Goal: Check status: Check status

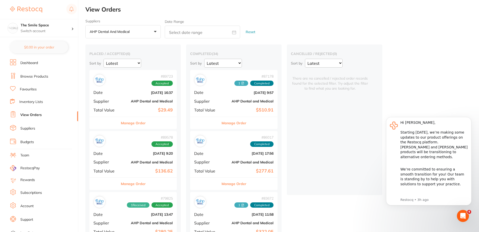
click at [146, 118] on div "Manage Order" at bounding box center [132, 123] width 87 height 12
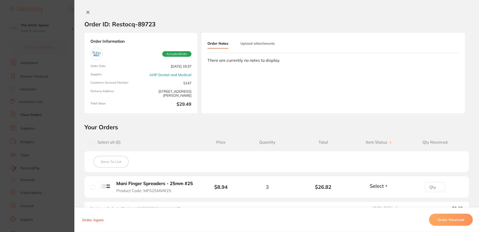
click at [82, 14] on div at bounding box center [276, 12] width 404 height 5
click at [84, 13] on button at bounding box center [87, 12] width 7 height 5
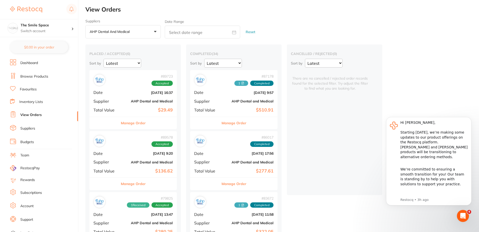
click at [126, 151] on div "# 89578 Accepted Date [DATE] 9:20 Supplier AHP Dental and Medical Total Value $…" at bounding box center [132, 154] width 87 height 46
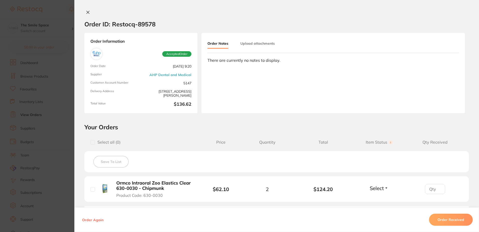
click at [248, 59] on div "There are currently no notes to display." at bounding box center [332, 60] width 251 height 5
click at [248, 51] on div "Order Notes Upload attachments" at bounding box center [332, 46] width 251 height 14
click at [247, 50] on div "Order Notes Upload attachments" at bounding box center [332, 46] width 251 height 14
click at [247, 48] on button "Upload attachments" at bounding box center [257, 43] width 34 height 9
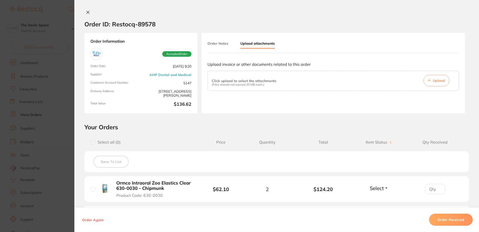
click at [439, 84] on button "Upload" at bounding box center [436, 81] width 26 height 12
type input "1"
click at [437, 187] on input "1" at bounding box center [435, 189] width 20 height 10
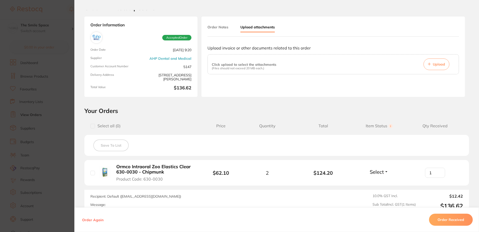
scroll to position [25, 0]
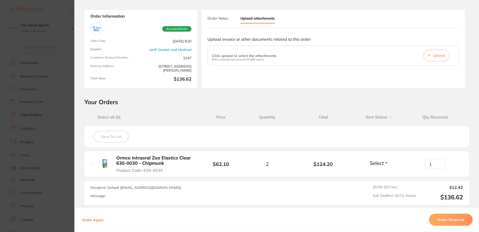
click at [91, 165] on input "checkbox" at bounding box center [92, 164] width 5 height 5
checkbox input "true"
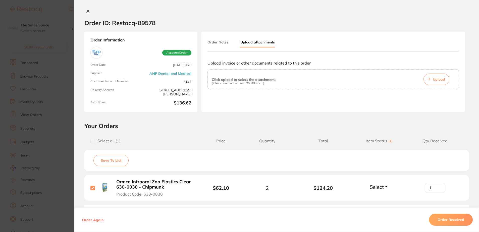
scroll to position [0, 0]
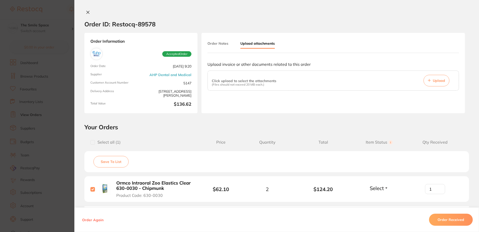
click at [89, 12] on button at bounding box center [87, 12] width 7 height 5
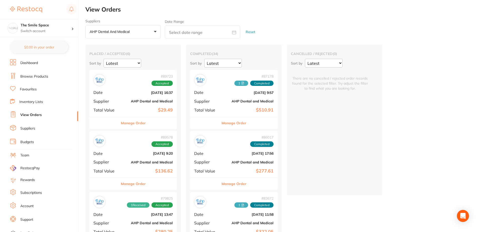
click at [138, 147] on div "# 89578 Accepted" at bounding box center [132, 141] width 79 height 12
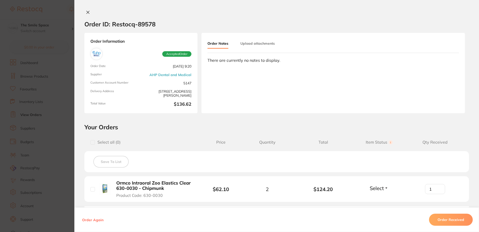
click at [258, 46] on button "Upload attachments" at bounding box center [257, 43] width 34 height 9
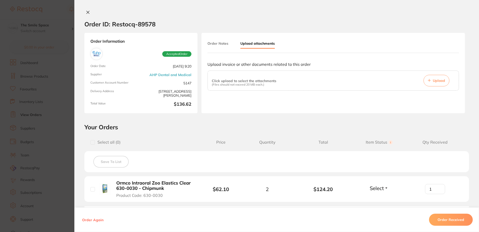
click at [429, 82] on icon at bounding box center [428, 80] width 3 height 3
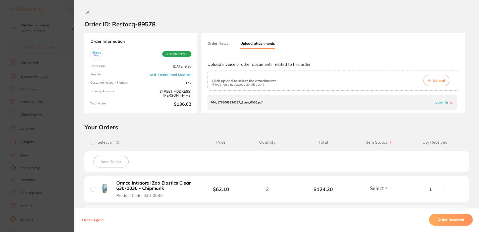
click at [342, 131] on section "Your Orders Select all ( 0 ) Price Quantity Total Item Status You can use this …" at bounding box center [276, 176] width 404 height 107
click at [91, 14] on div at bounding box center [276, 12] width 404 height 5
click at [89, 13] on button at bounding box center [87, 12] width 7 height 5
